Goal: Information Seeking & Learning: Learn about a topic

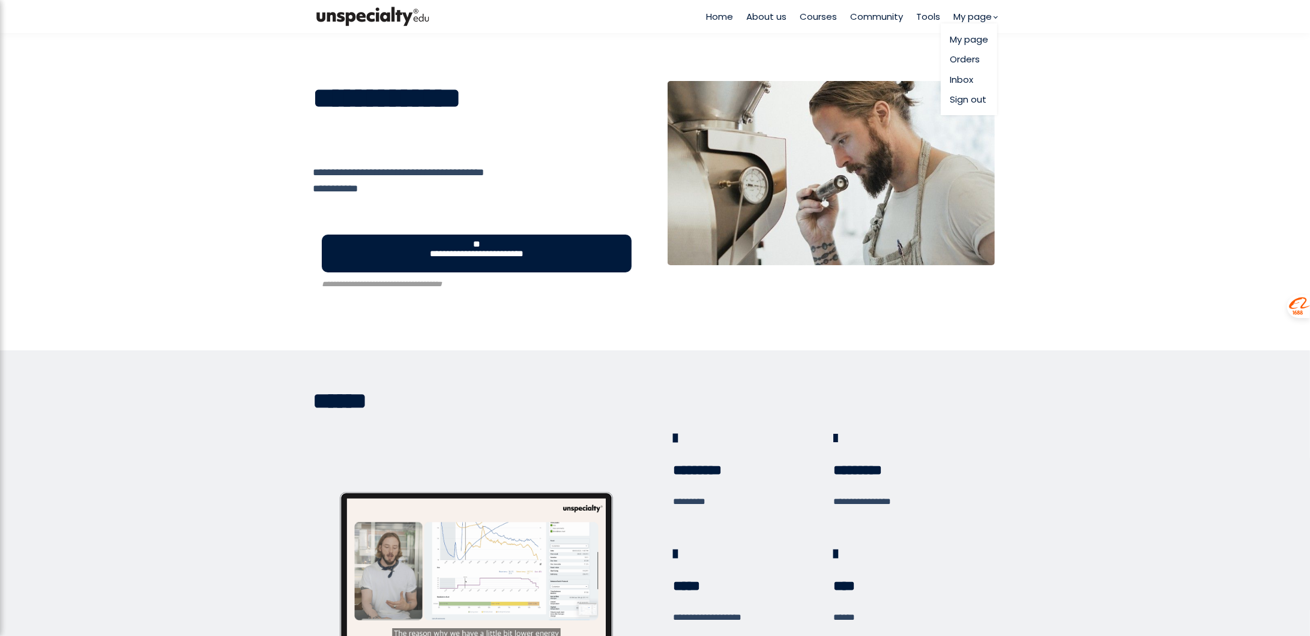
click at [963, 97] on link "Sign out" at bounding box center [969, 99] width 38 height 14
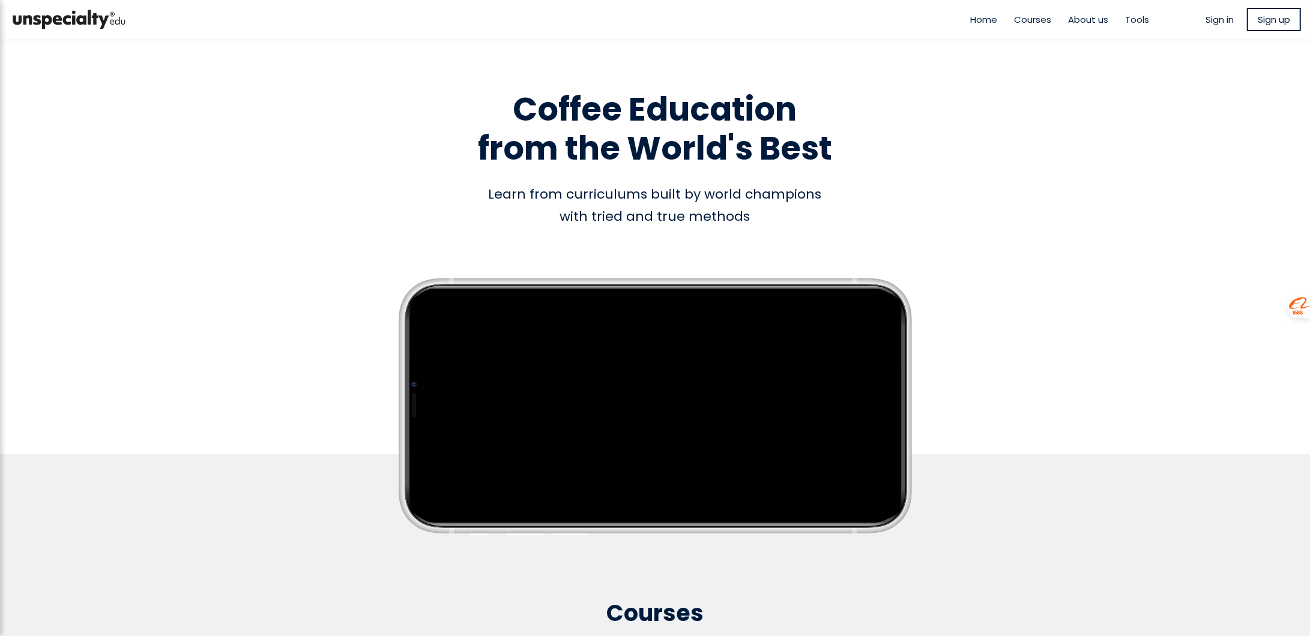
type input "**********"
click at [1207, 22] on div "Home Courses About us Tools Sign in" at bounding box center [655, 318] width 1310 height 636
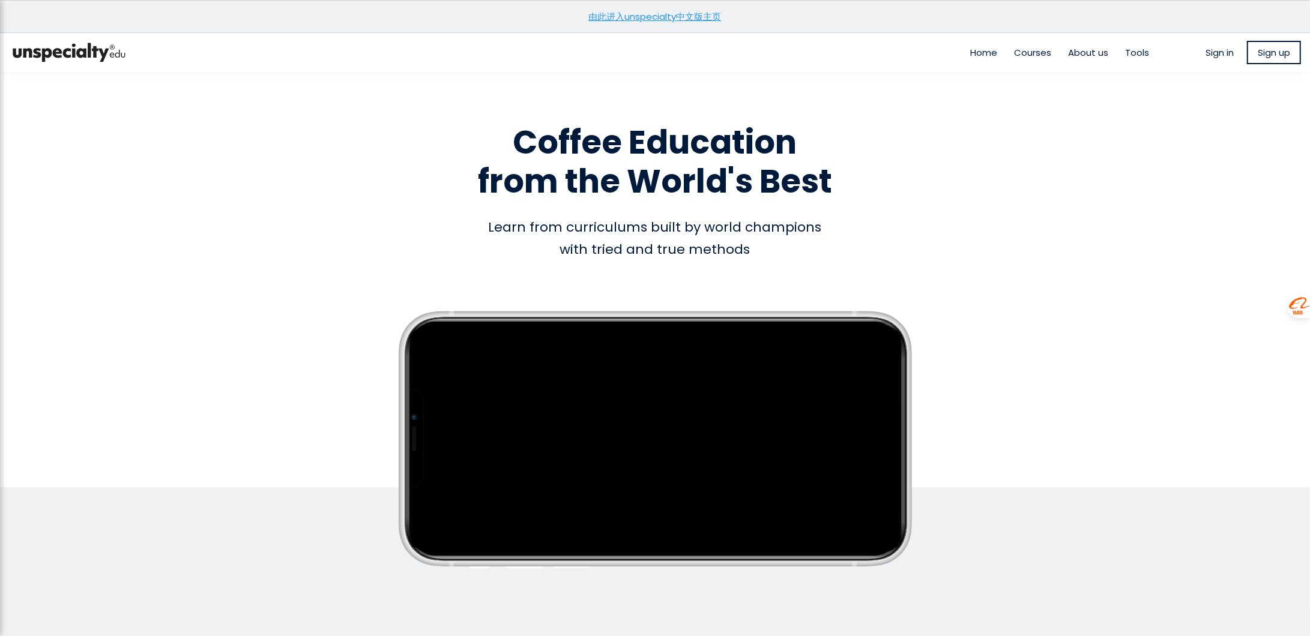
click at [1207, 47] on span "Sign in" at bounding box center [1220, 53] width 28 height 14
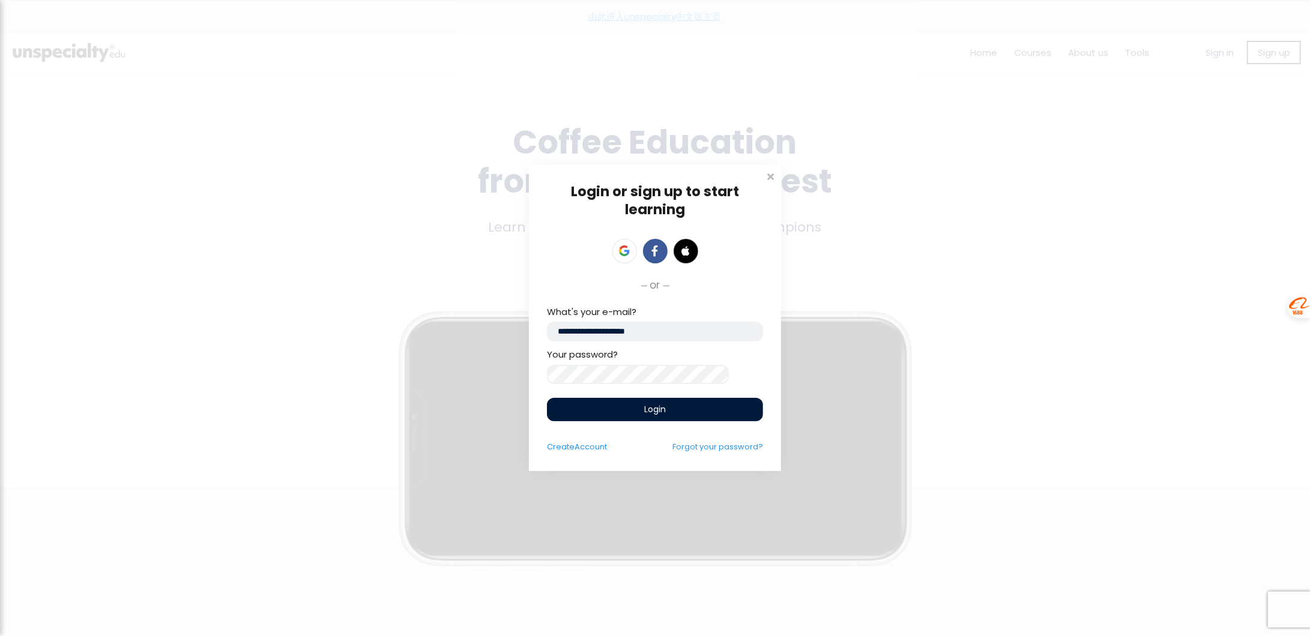
click at [669, 414] on div "Login" at bounding box center [655, 409] width 216 height 23
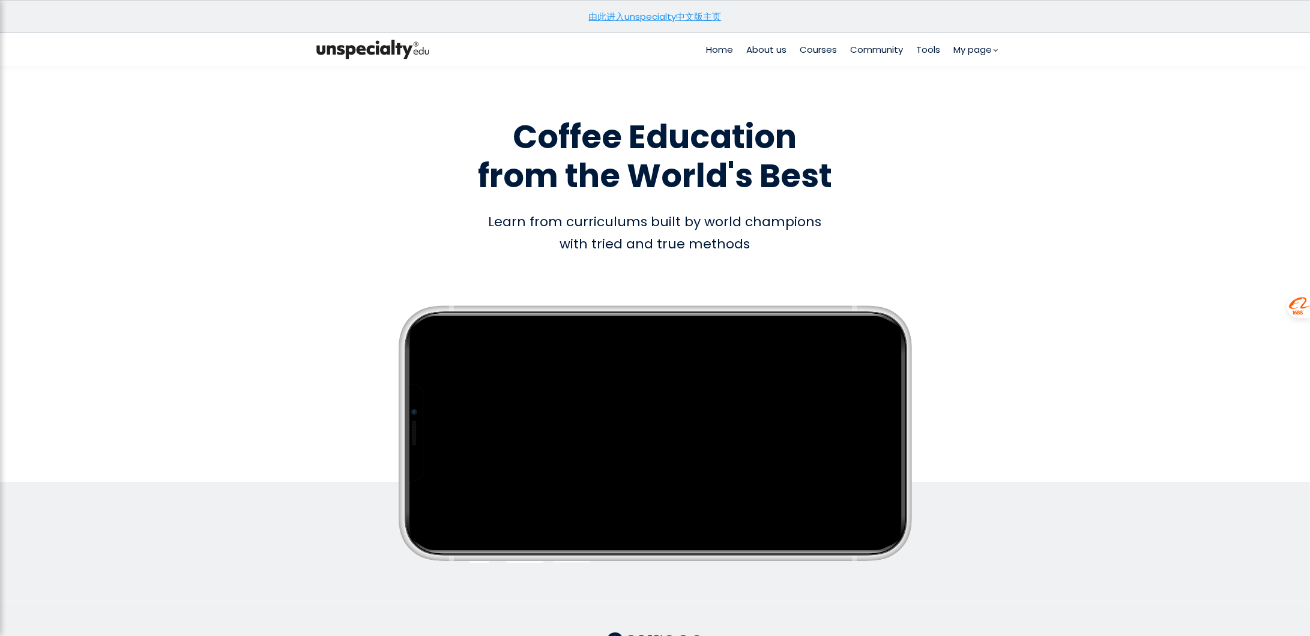
click at [824, 49] on span "Courses" at bounding box center [818, 50] width 37 height 14
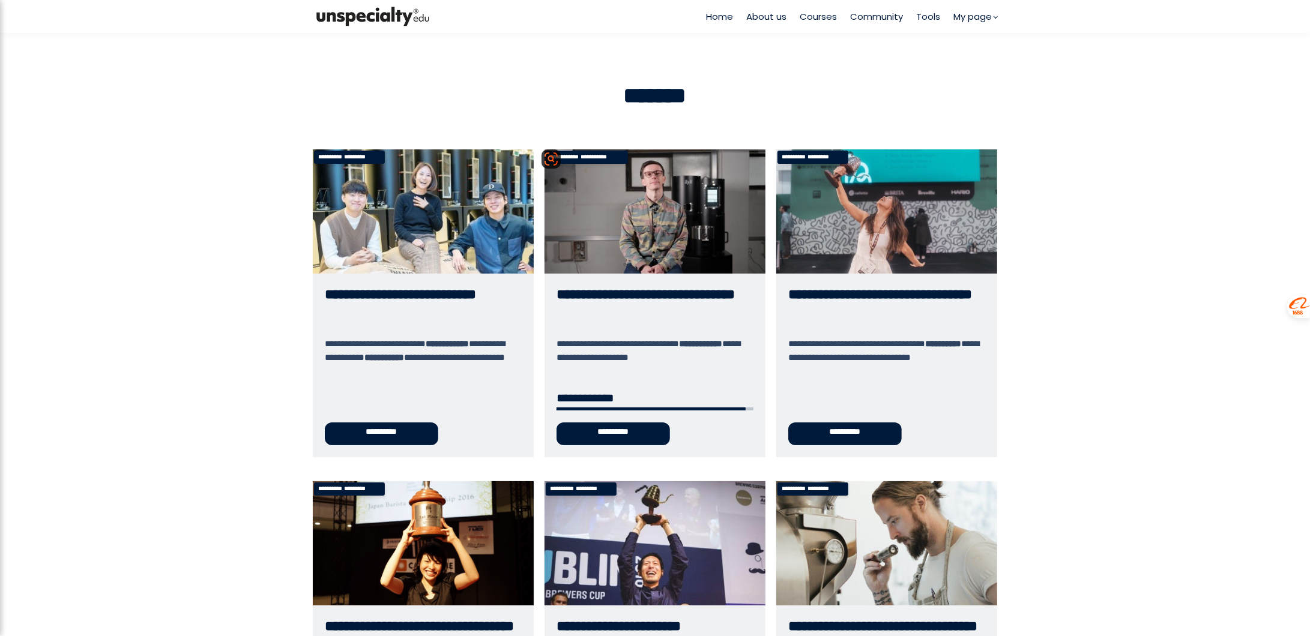
click at [680, 204] on link "**********" at bounding box center [655, 304] width 221 height 308
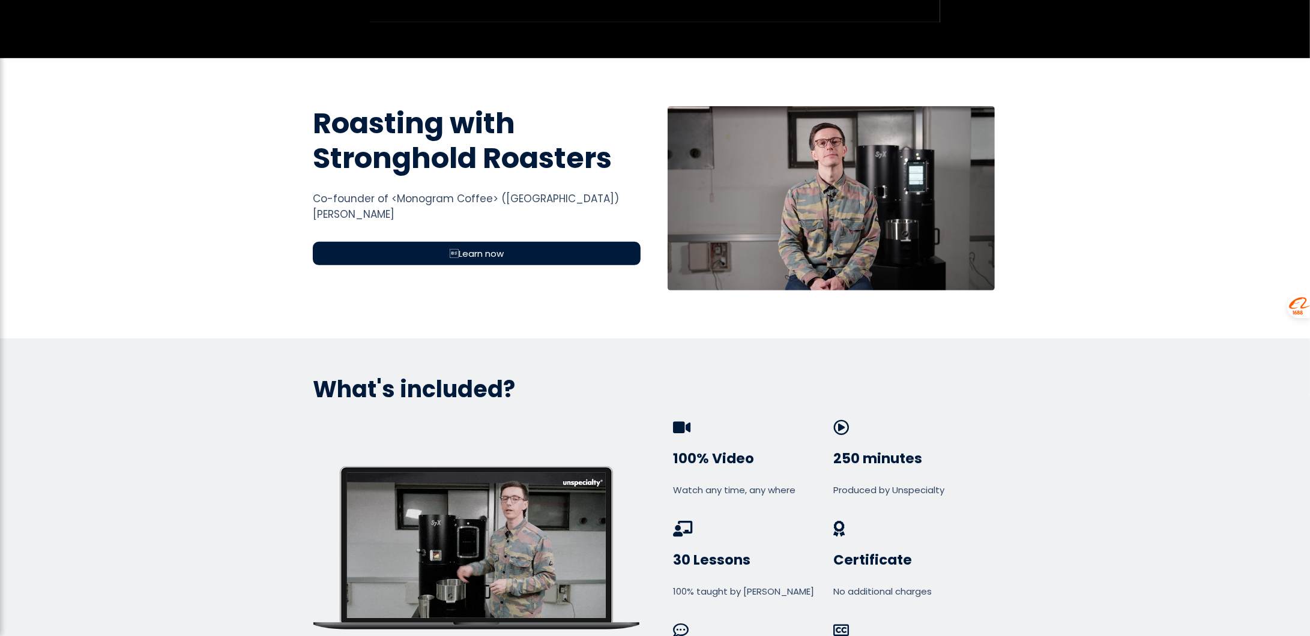
scroll to position [360, 0]
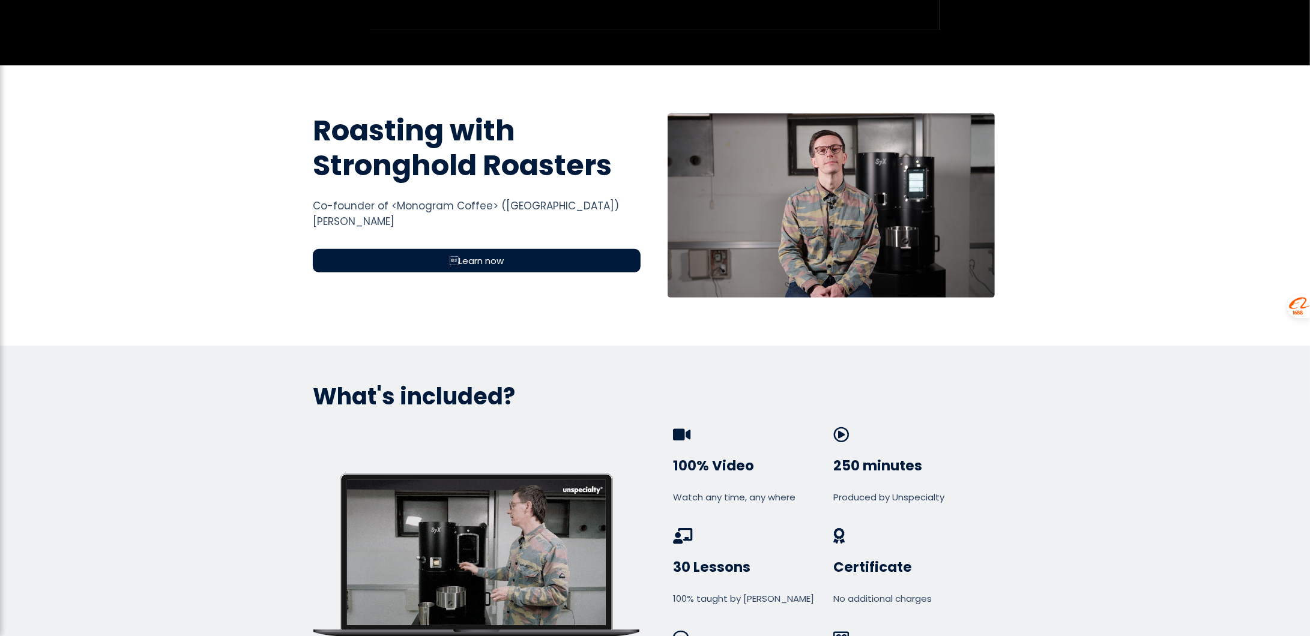
click at [495, 263] on span "Learn now" at bounding box center [477, 261] width 54 height 14
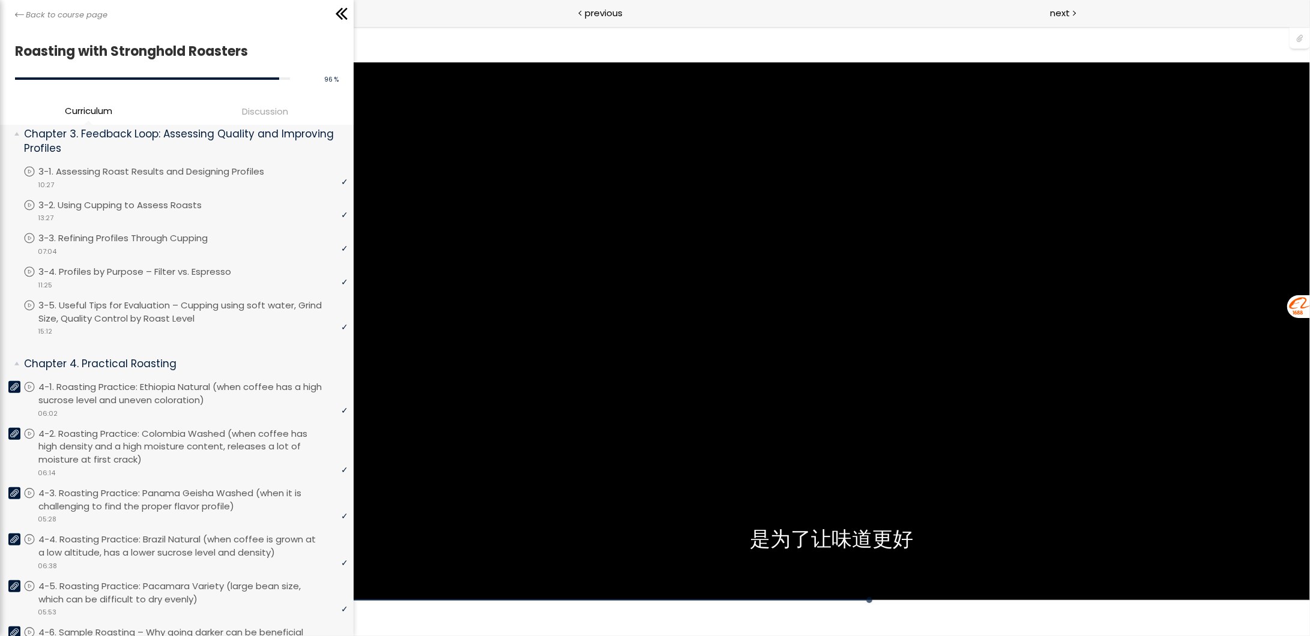
scroll to position [661, 0]
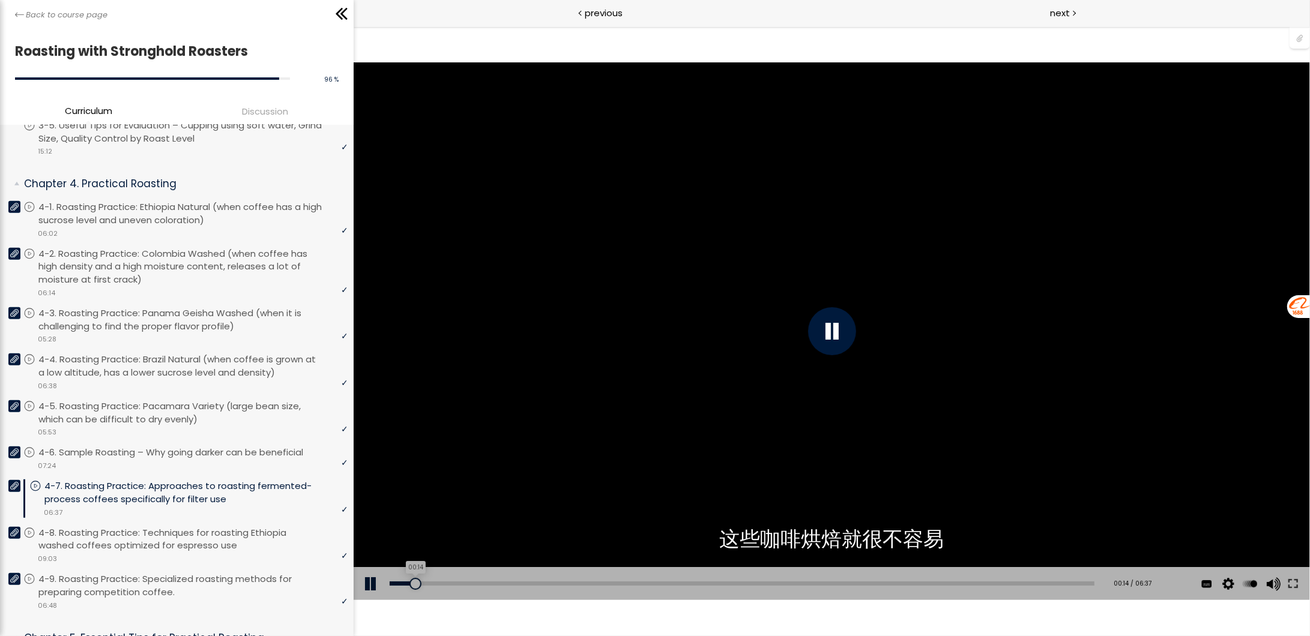
click at [415, 583] on div "00:14" at bounding box center [742, 584] width 705 height 4
click at [1293, 585] on button at bounding box center [1294, 584] width 22 height 34
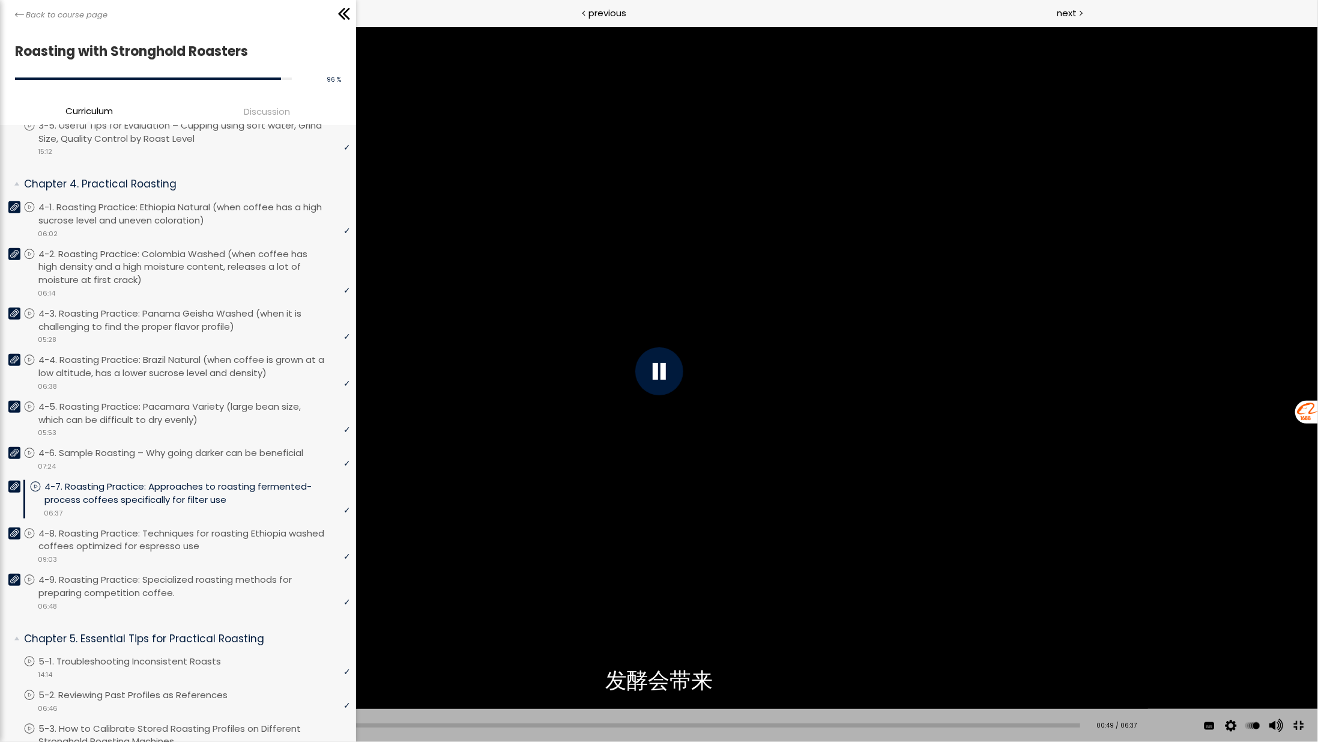
click at [988, 553] on div "You can download the roast profile image by clicking the 📎 above. * Amount of g…" at bounding box center [659, 370] width 1318 height 741
click at [1302, 636] on button at bounding box center [1298, 725] width 27 height 27
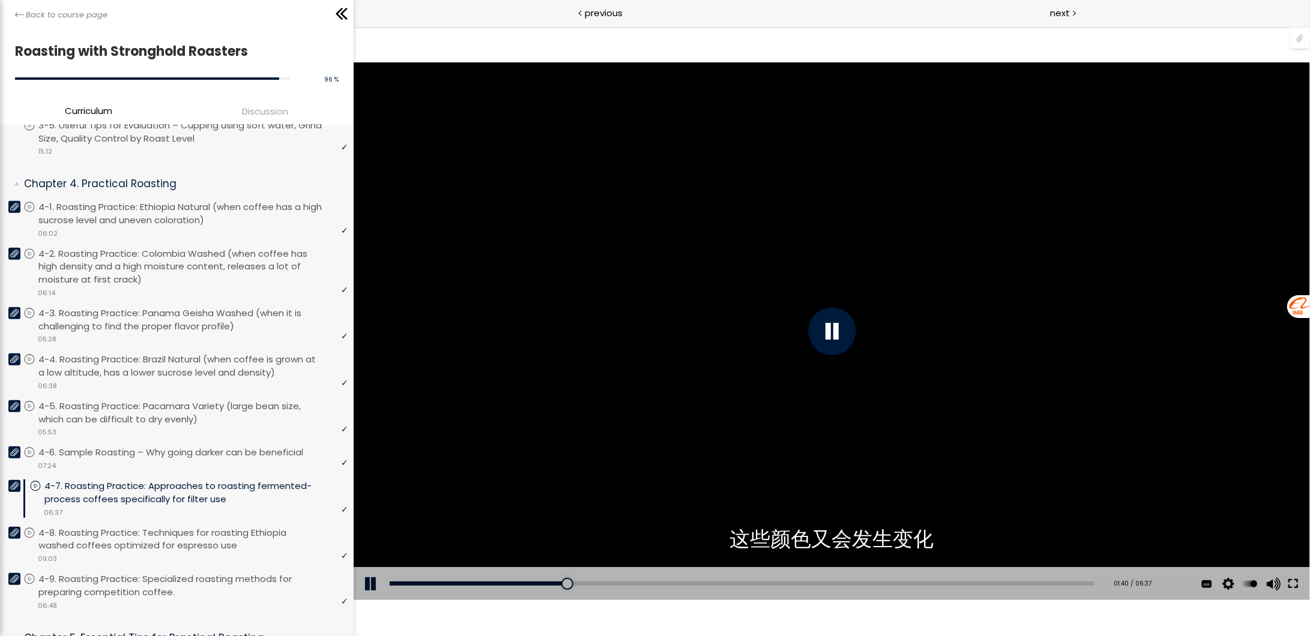
click at [1292, 584] on button at bounding box center [1294, 584] width 22 height 34
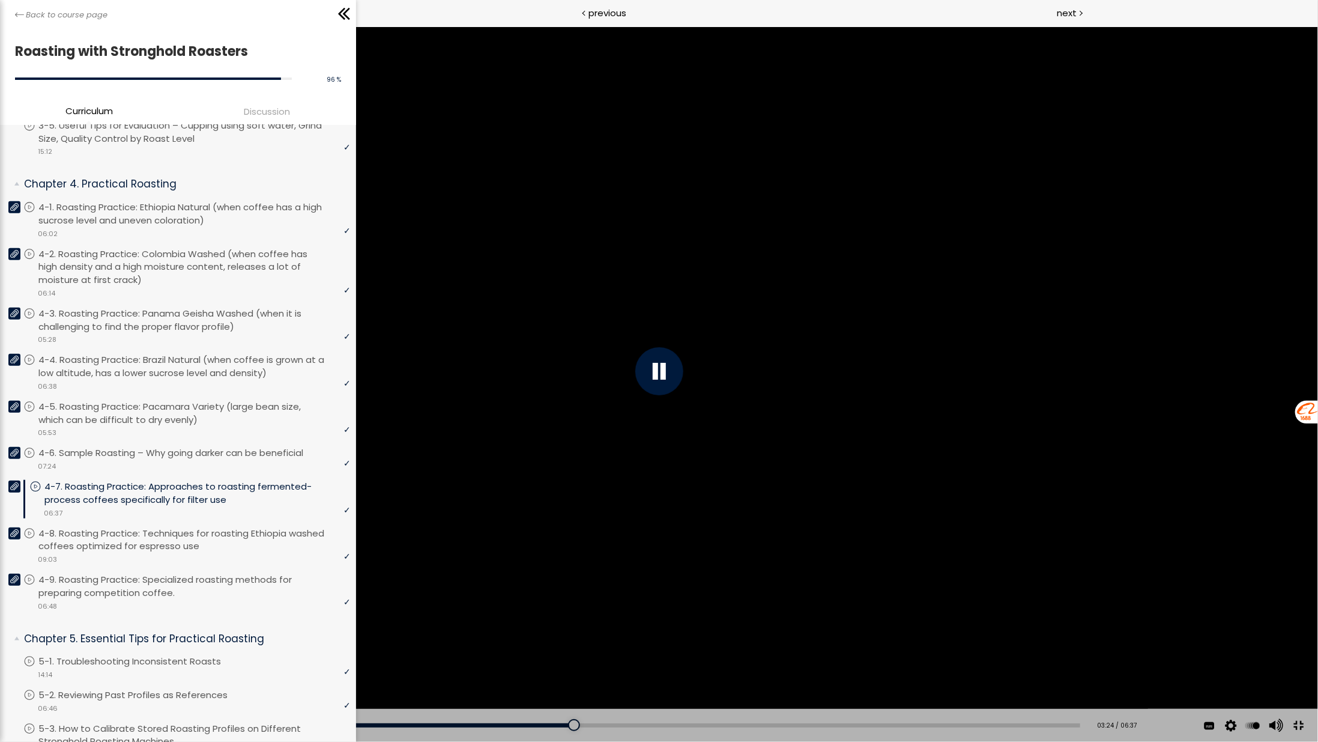
click at [661, 374] on div at bounding box center [659, 371] width 48 height 48
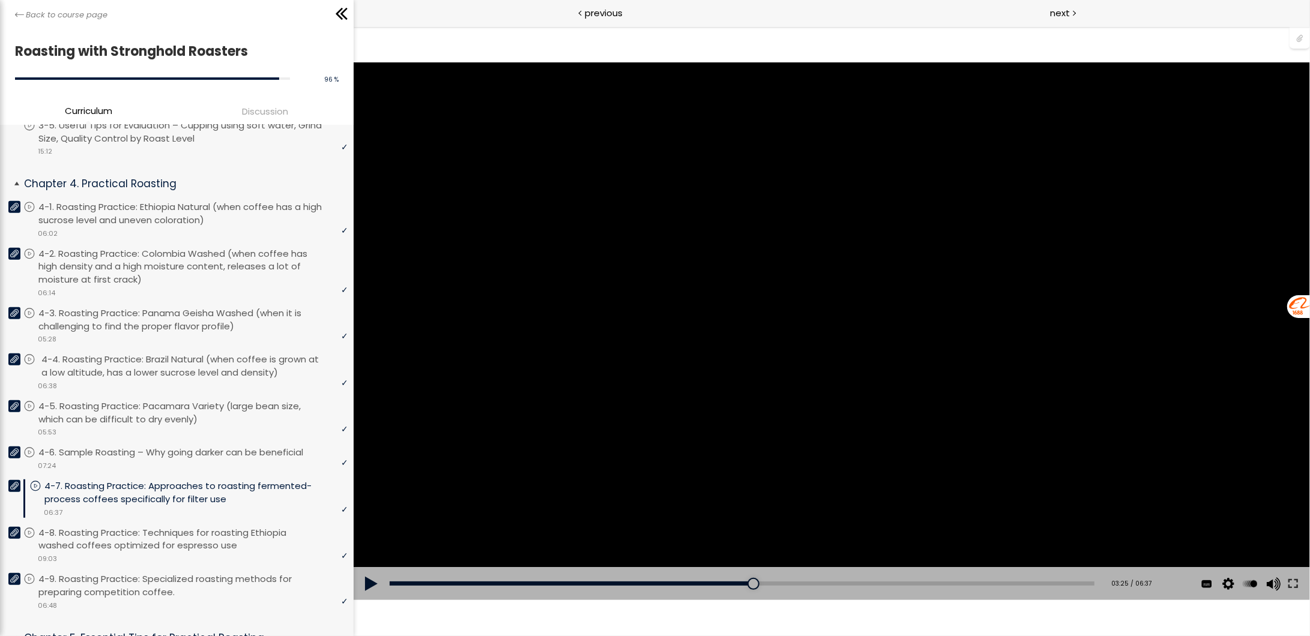
click at [267, 353] on p "4-4. Roasting Practice: Brazil Natural (when coffee is grown at a low altitude,…" at bounding box center [195, 366] width 309 height 26
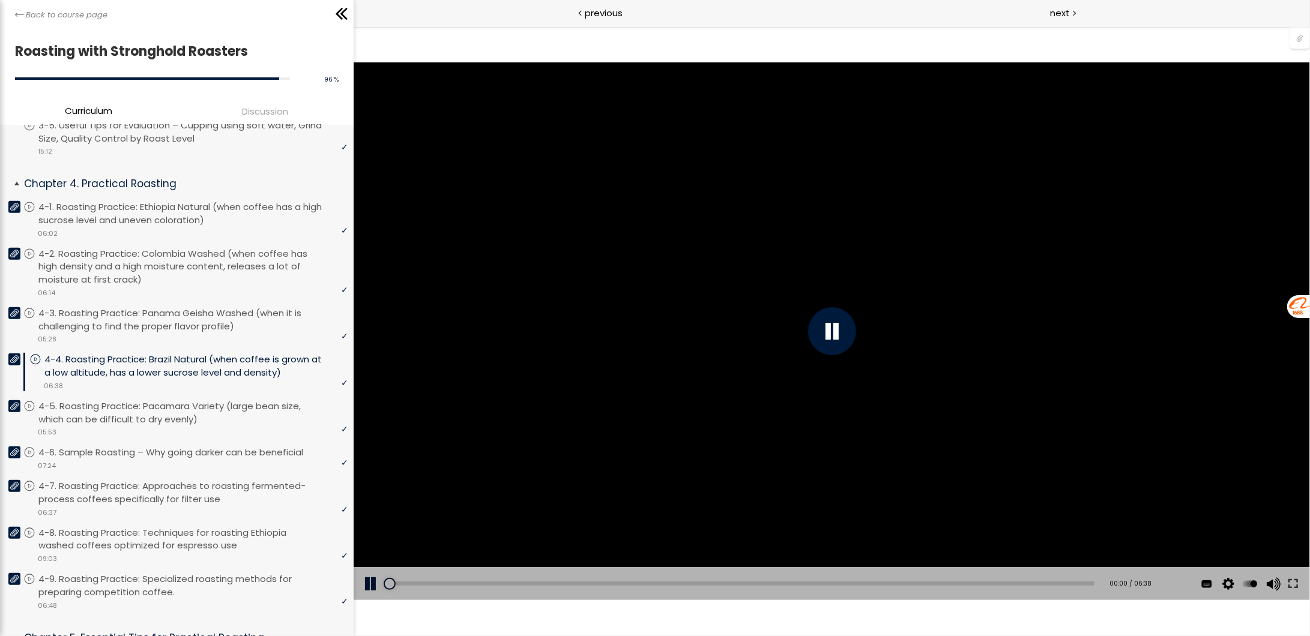
click at [15, 355] on icon at bounding box center [14, 359] width 8 height 8
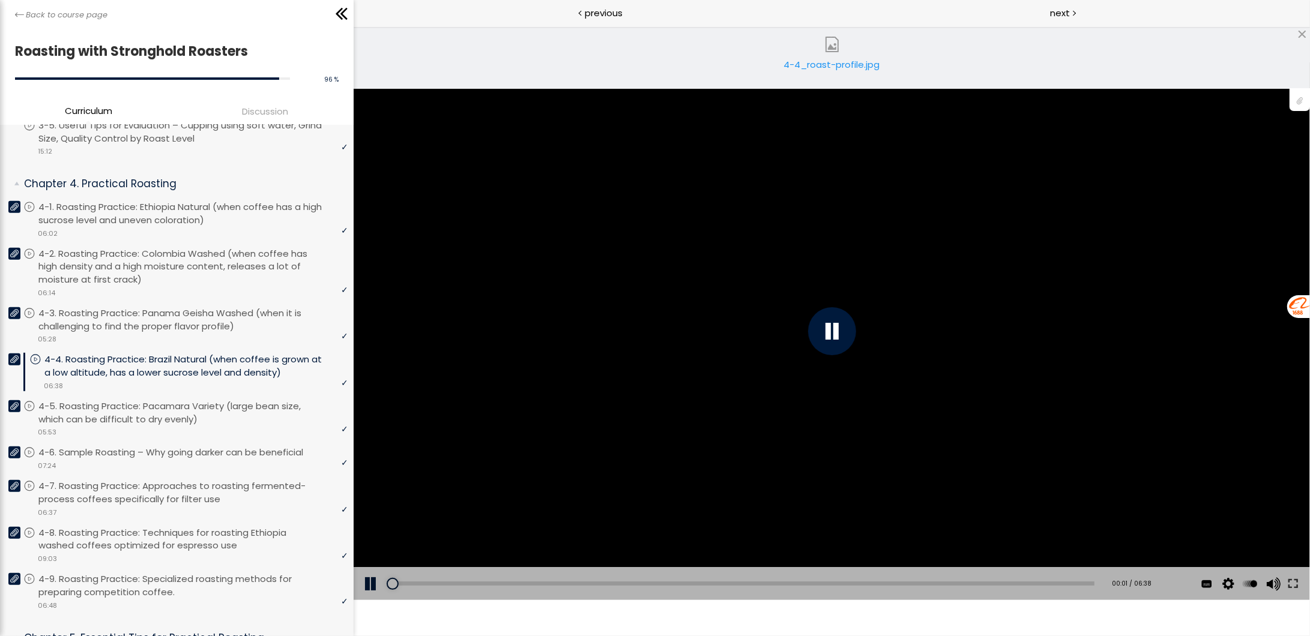
click at [829, 72] on div "4-4_roast-profile.jpg" at bounding box center [832, 70] width 102 height 24
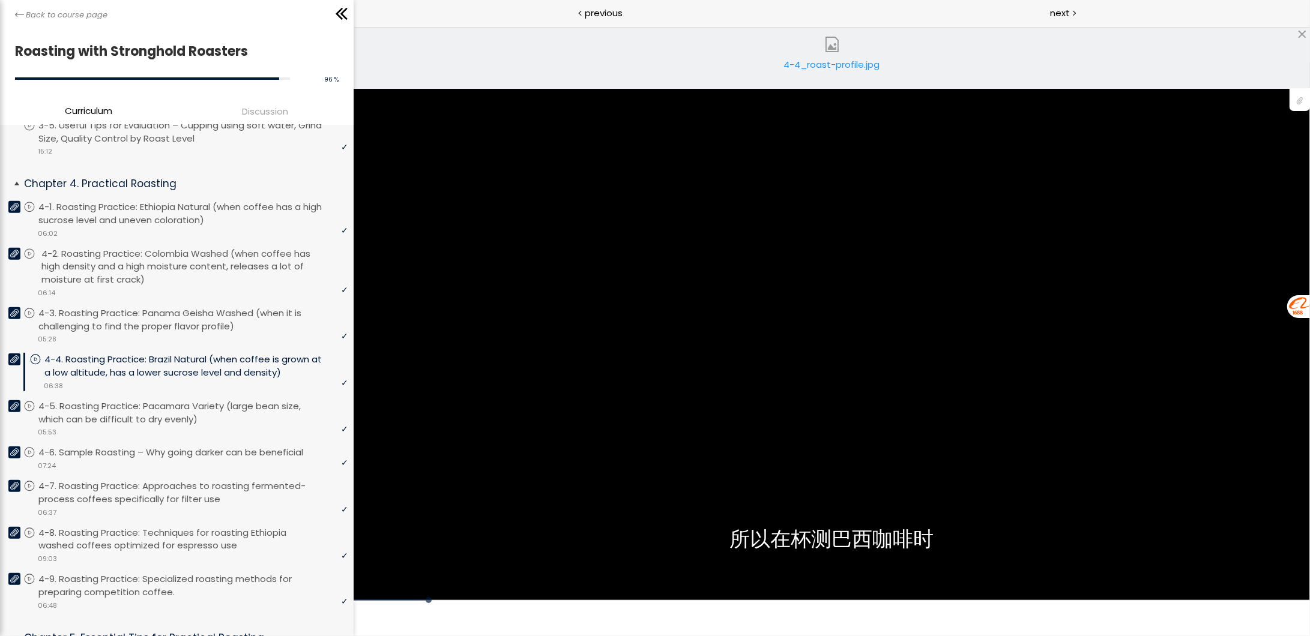
click at [16, 250] on icon at bounding box center [14, 254] width 8 height 8
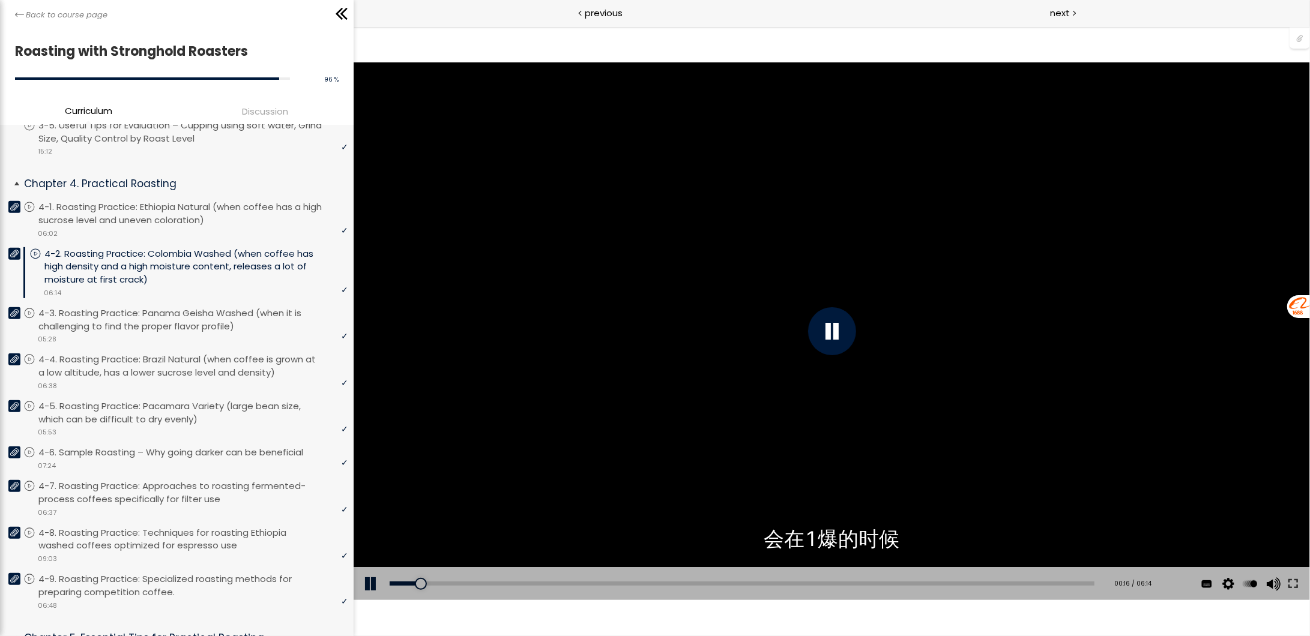
click at [17, 250] on icon at bounding box center [14, 254] width 8 height 8
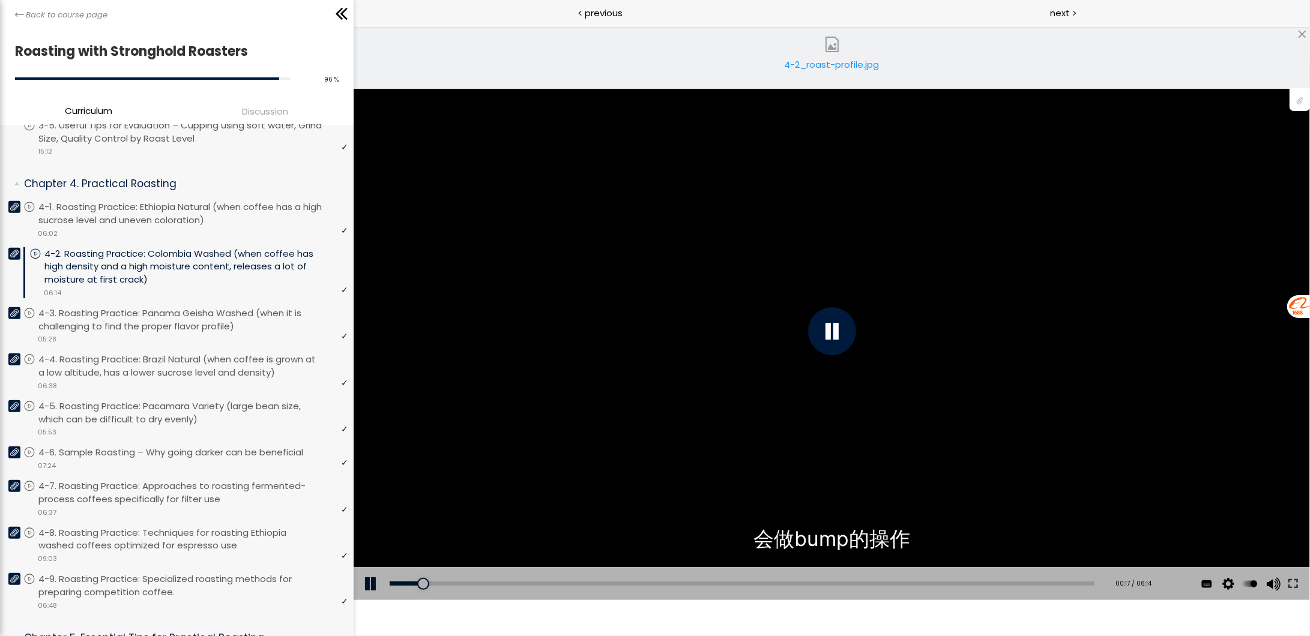
click at [821, 62] on div "4-2_roast-profile.jpg" at bounding box center [832, 70] width 102 height 24
click at [836, 324] on div at bounding box center [832, 331] width 48 height 48
